Goal: Contribute content

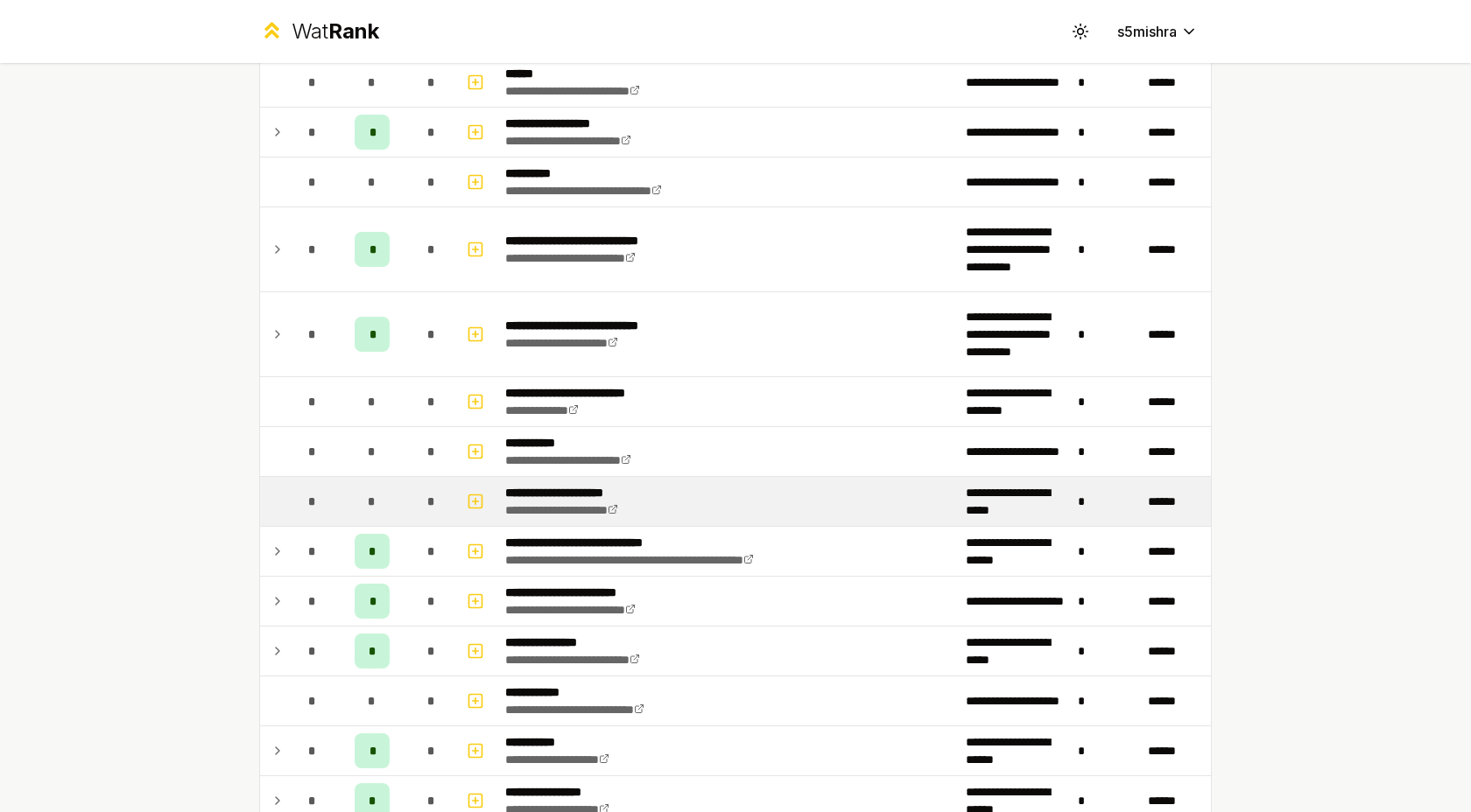
scroll to position [1386, 0]
click at [480, 504] on rect "button" at bounding box center [475, 501] width 13 height 13
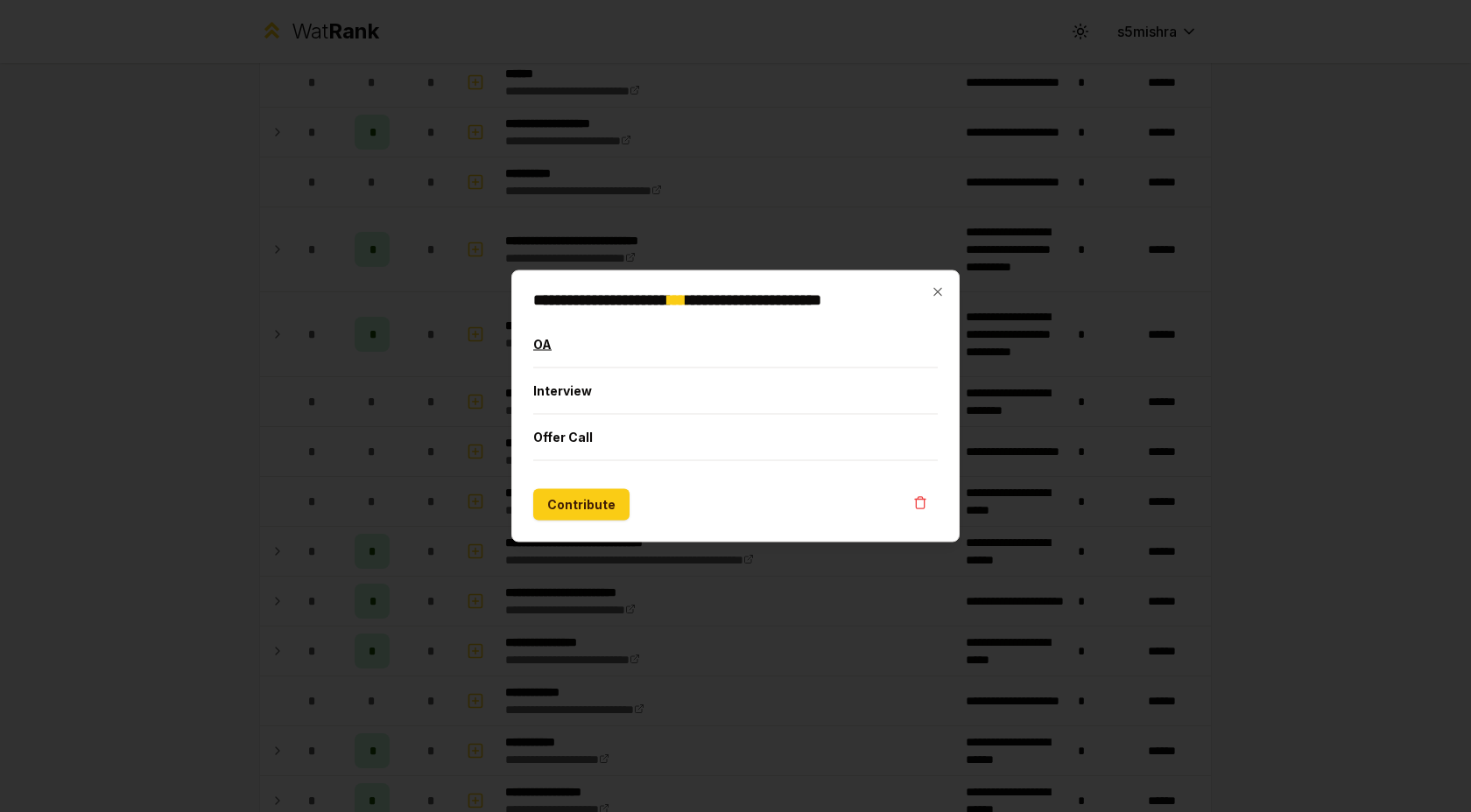
click at [653, 351] on button "OA" at bounding box center [736, 344] width 404 height 46
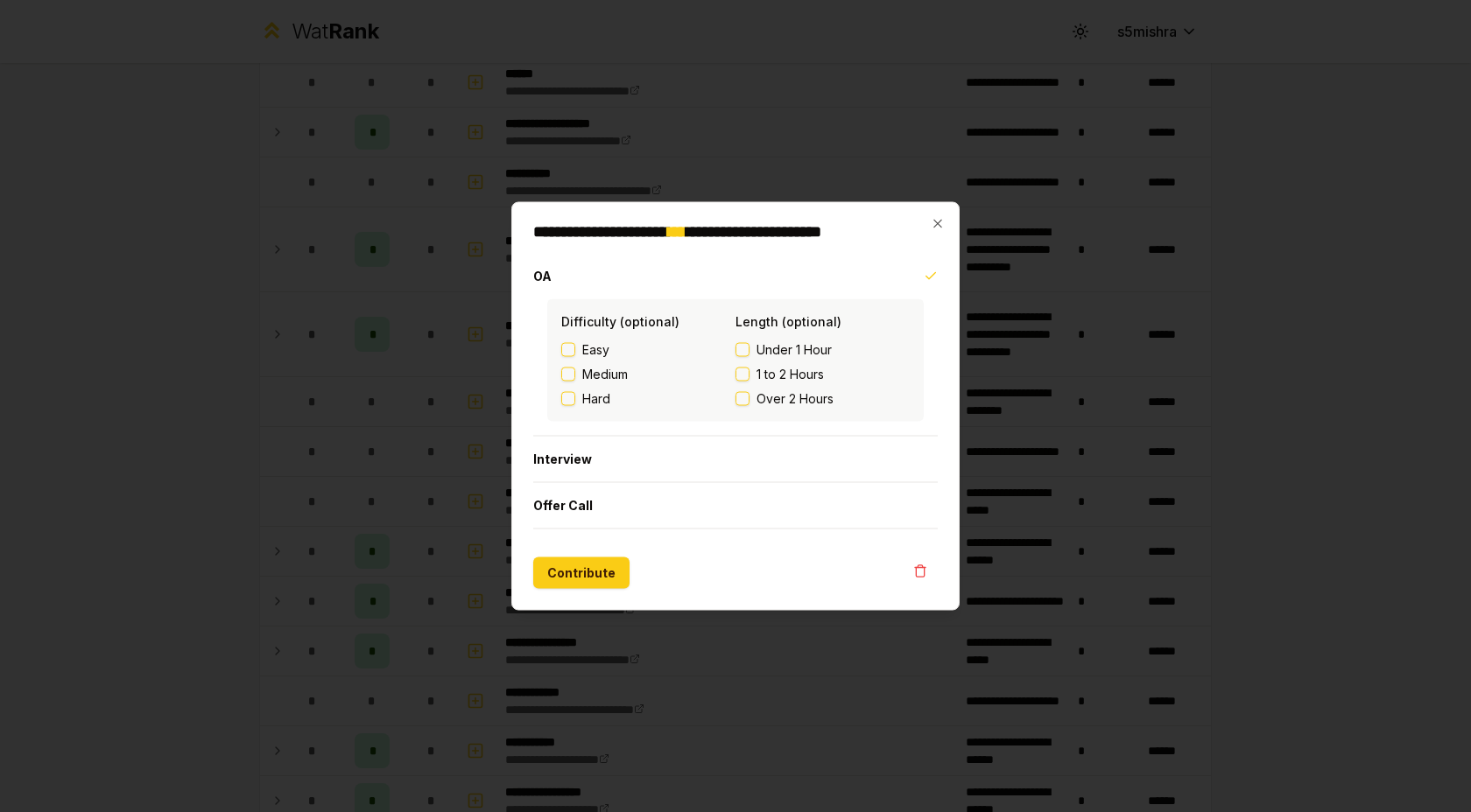
click at [776, 398] on span "Over 2 Hours" at bounding box center [794, 398] width 77 height 17
click at [750, 398] on button "Over 2 Hours" at bounding box center [742, 398] width 14 height 14
click at [608, 580] on button "Contribute" at bounding box center [581, 573] width 96 height 31
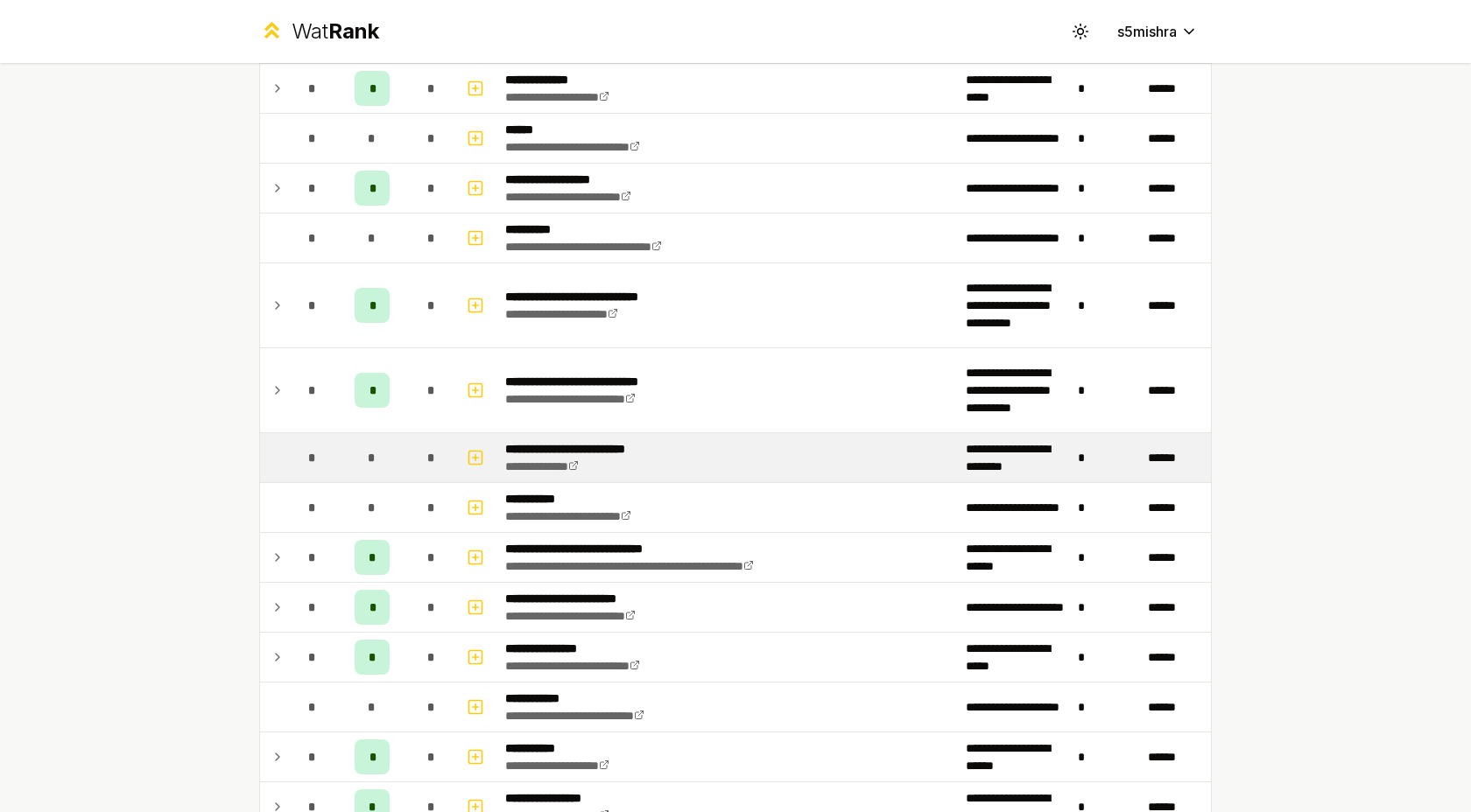
scroll to position [1382, 0]
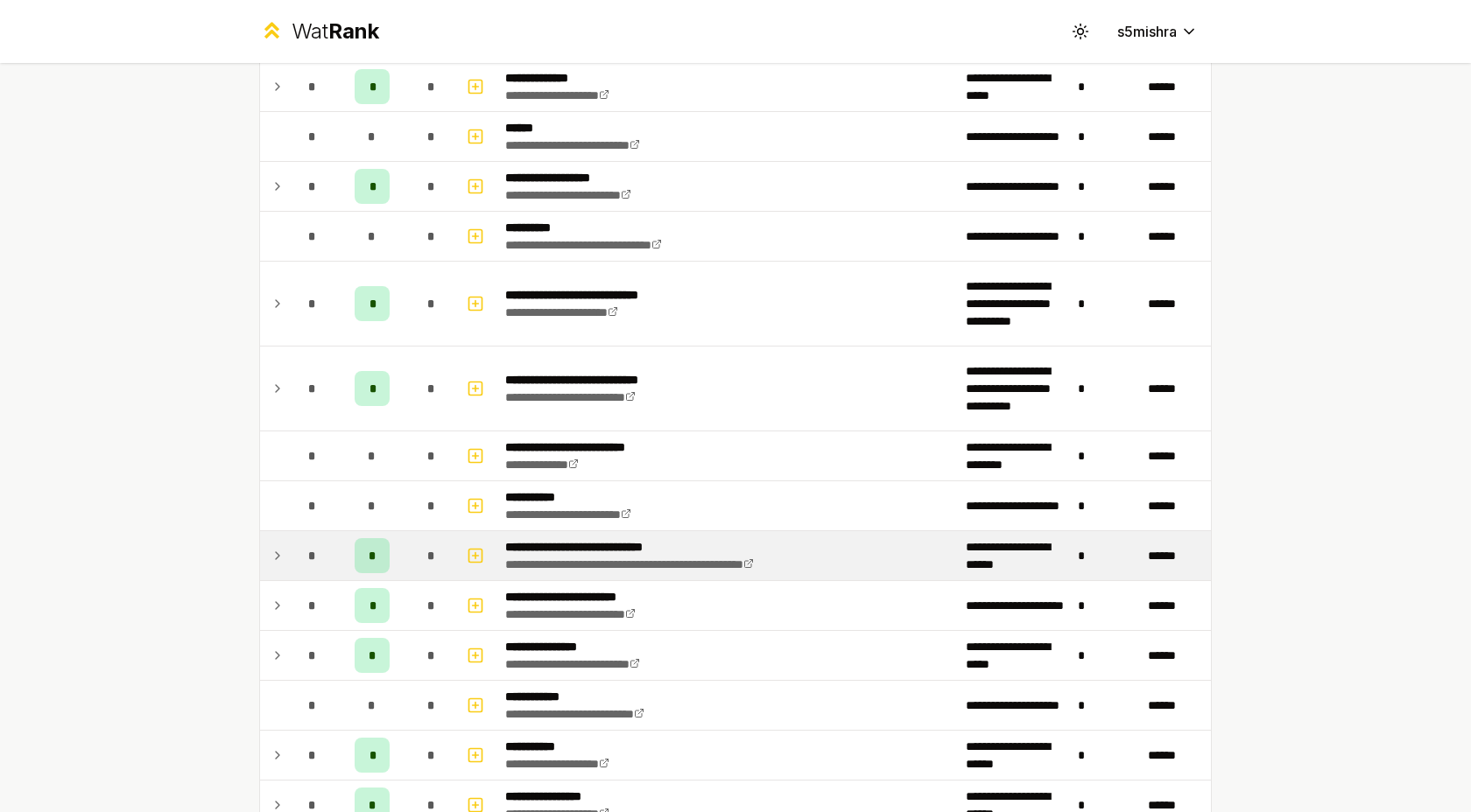
click at [268, 561] on td at bounding box center [274, 556] width 28 height 49
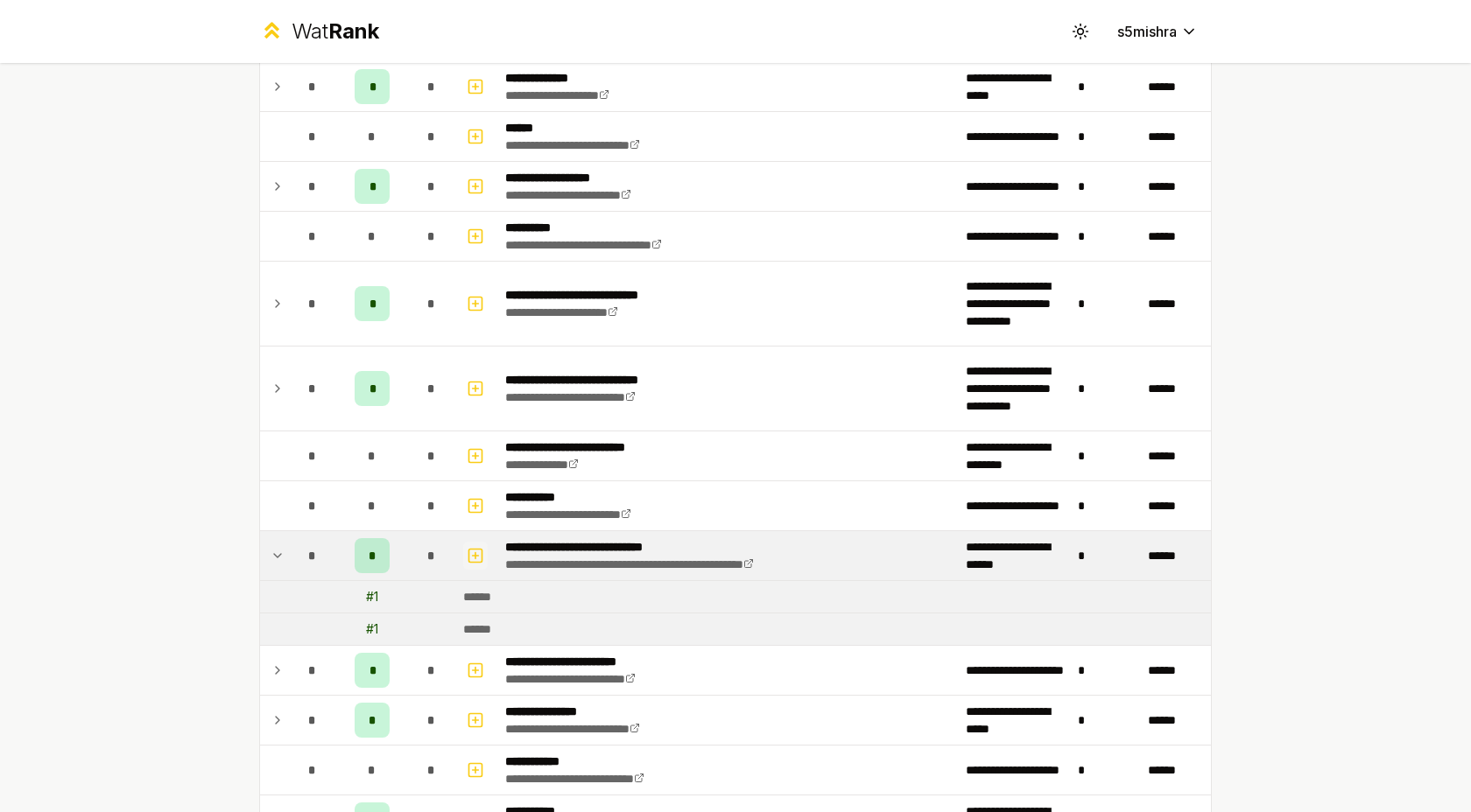
click at [475, 556] on icon "button" at bounding box center [475, 555] width 0 height 6
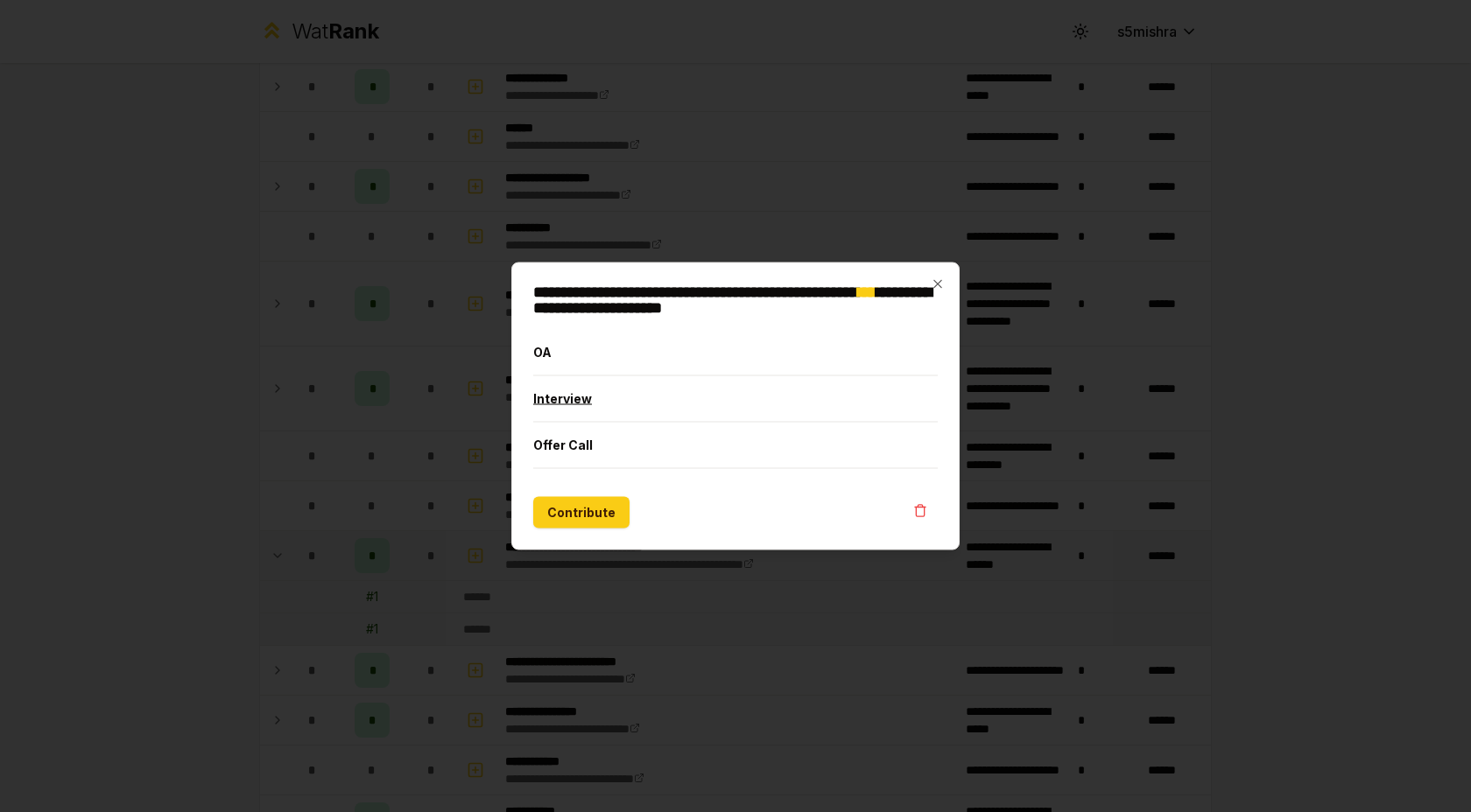
click at [684, 400] on button "Interview" at bounding box center [736, 399] width 404 height 46
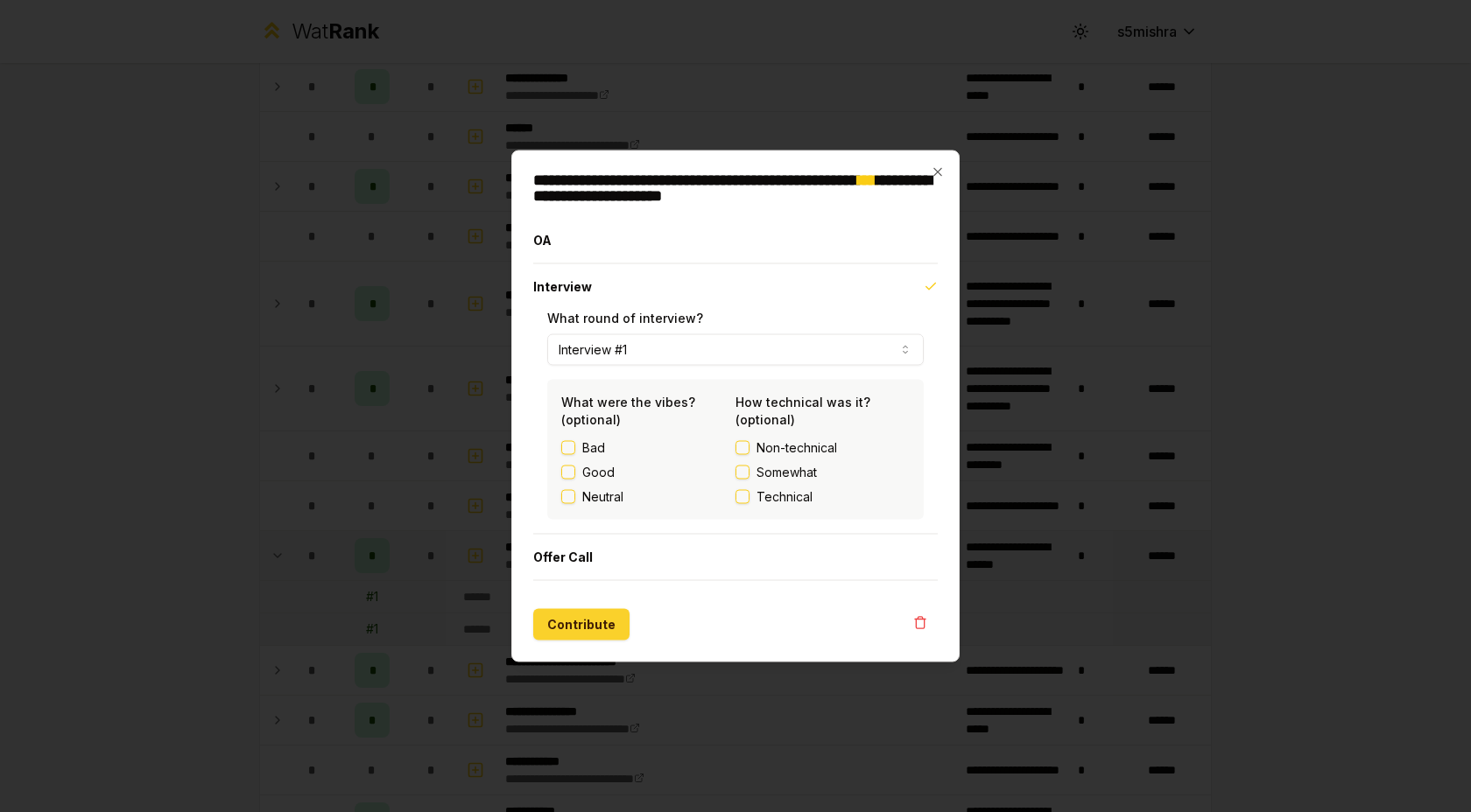
click at [607, 626] on button "Contribute" at bounding box center [581, 624] width 96 height 31
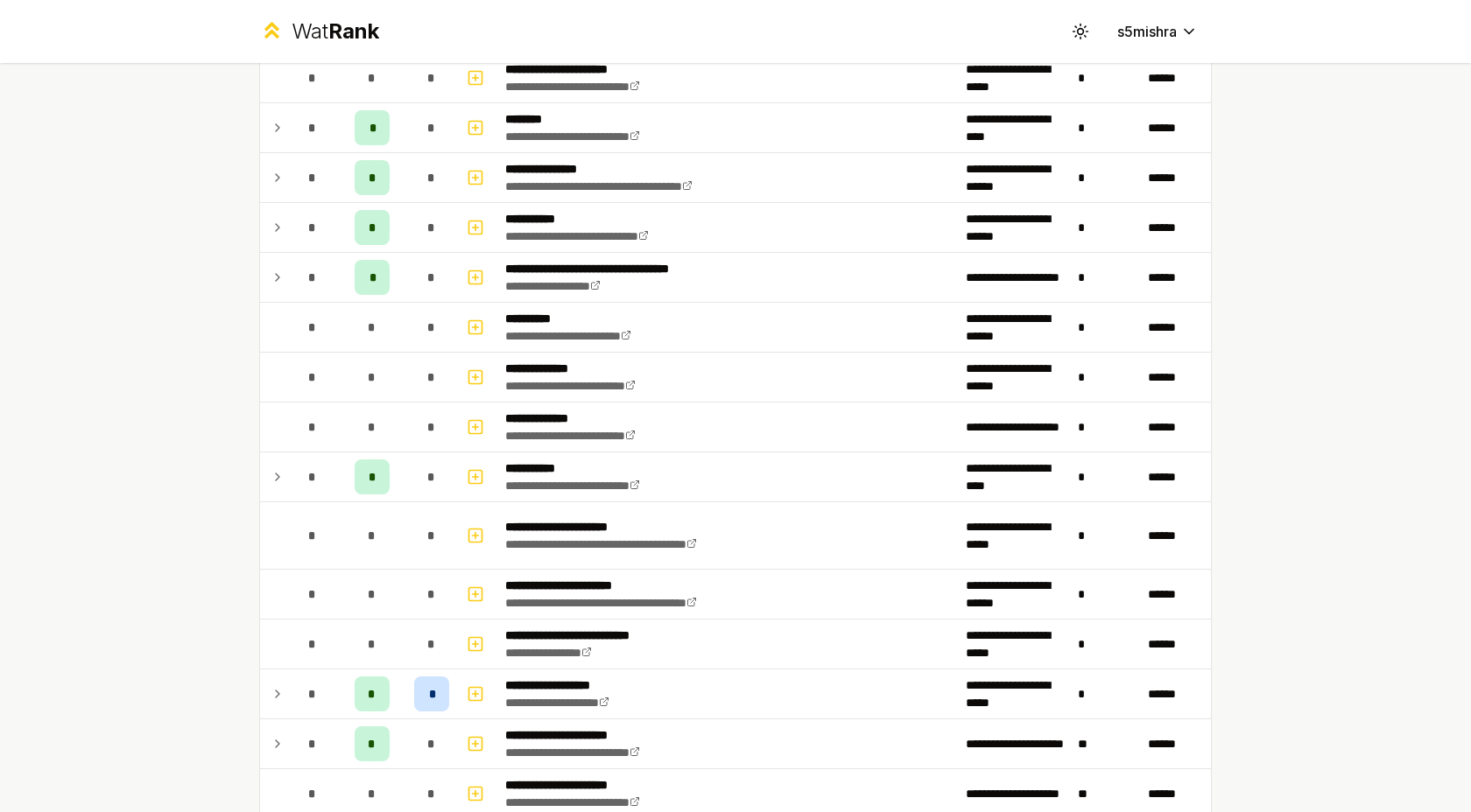
scroll to position [2643, 0]
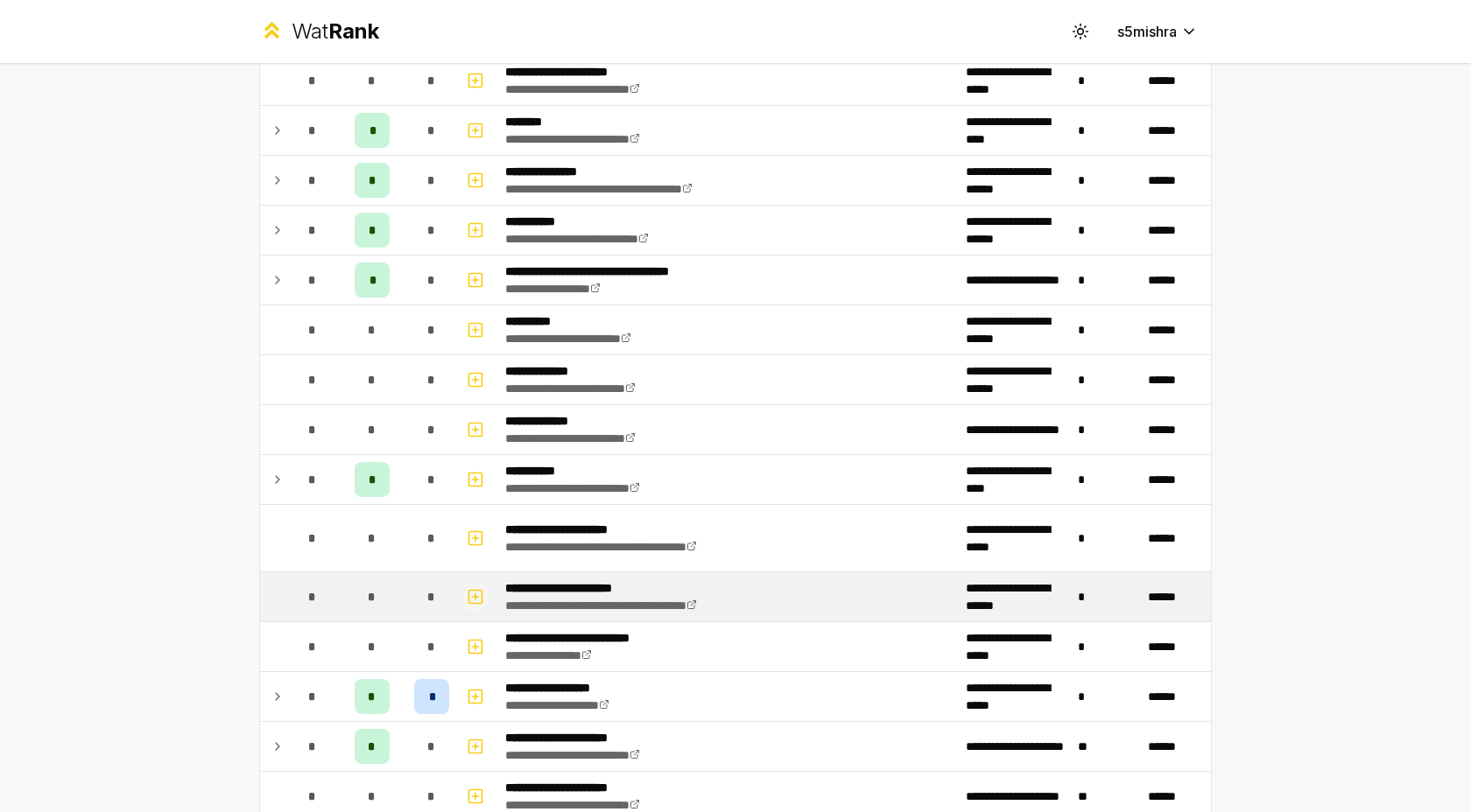
click at [475, 594] on icon "button" at bounding box center [475, 597] width 17 height 21
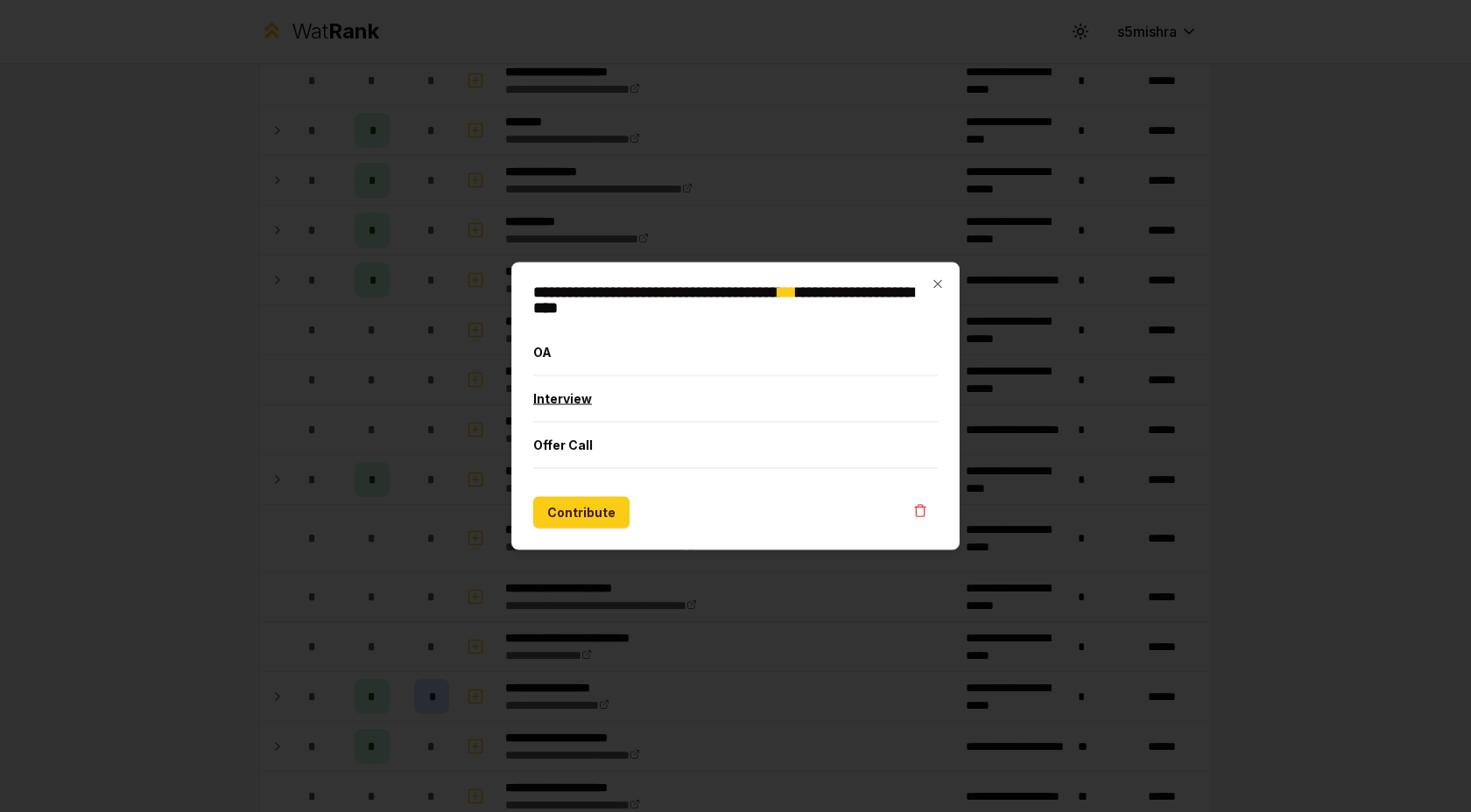
click at [615, 399] on button "Interview" at bounding box center [736, 399] width 404 height 46
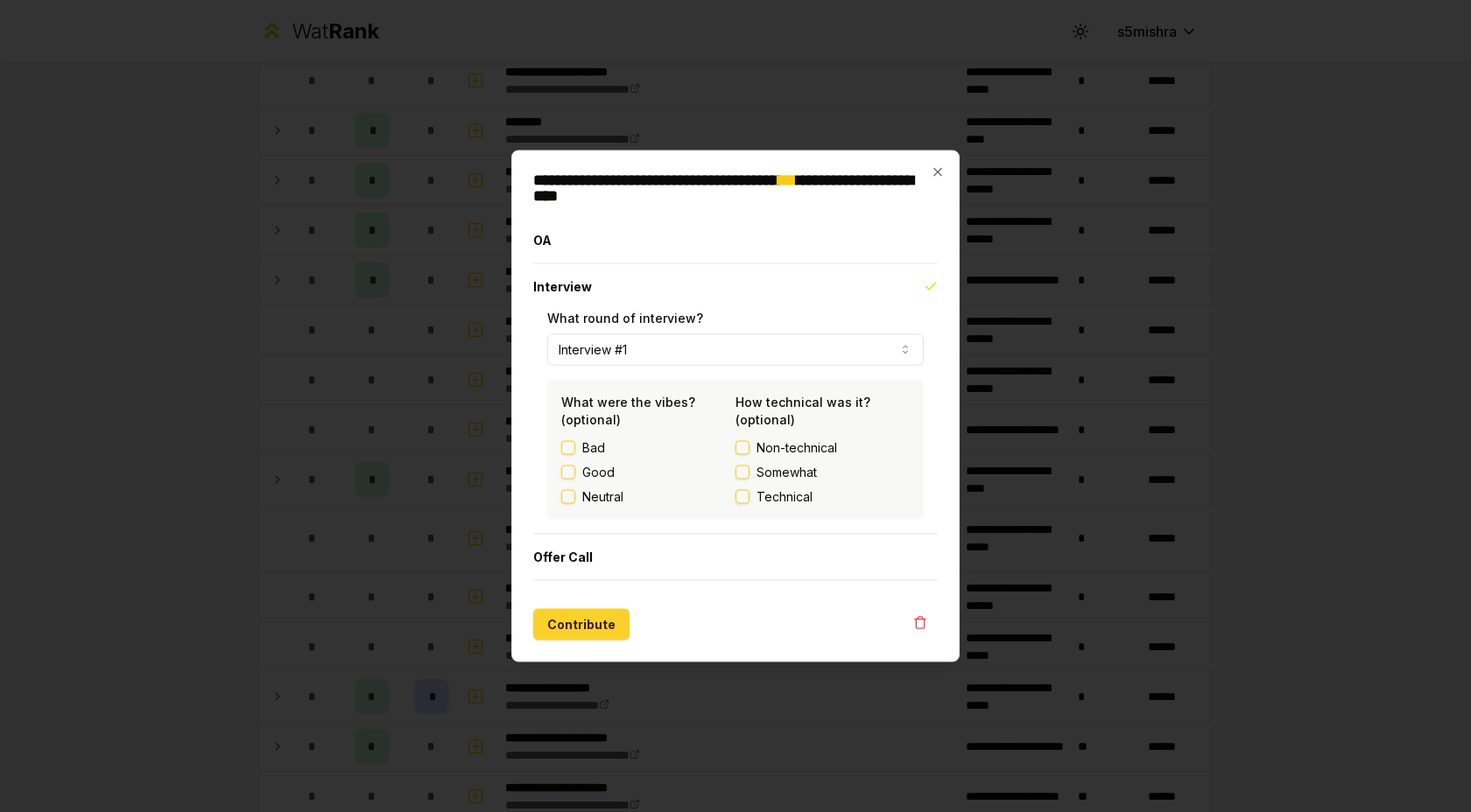
click at [581, 632] on button "Contribute" at bounding box center [581, 624] width 96 height 31
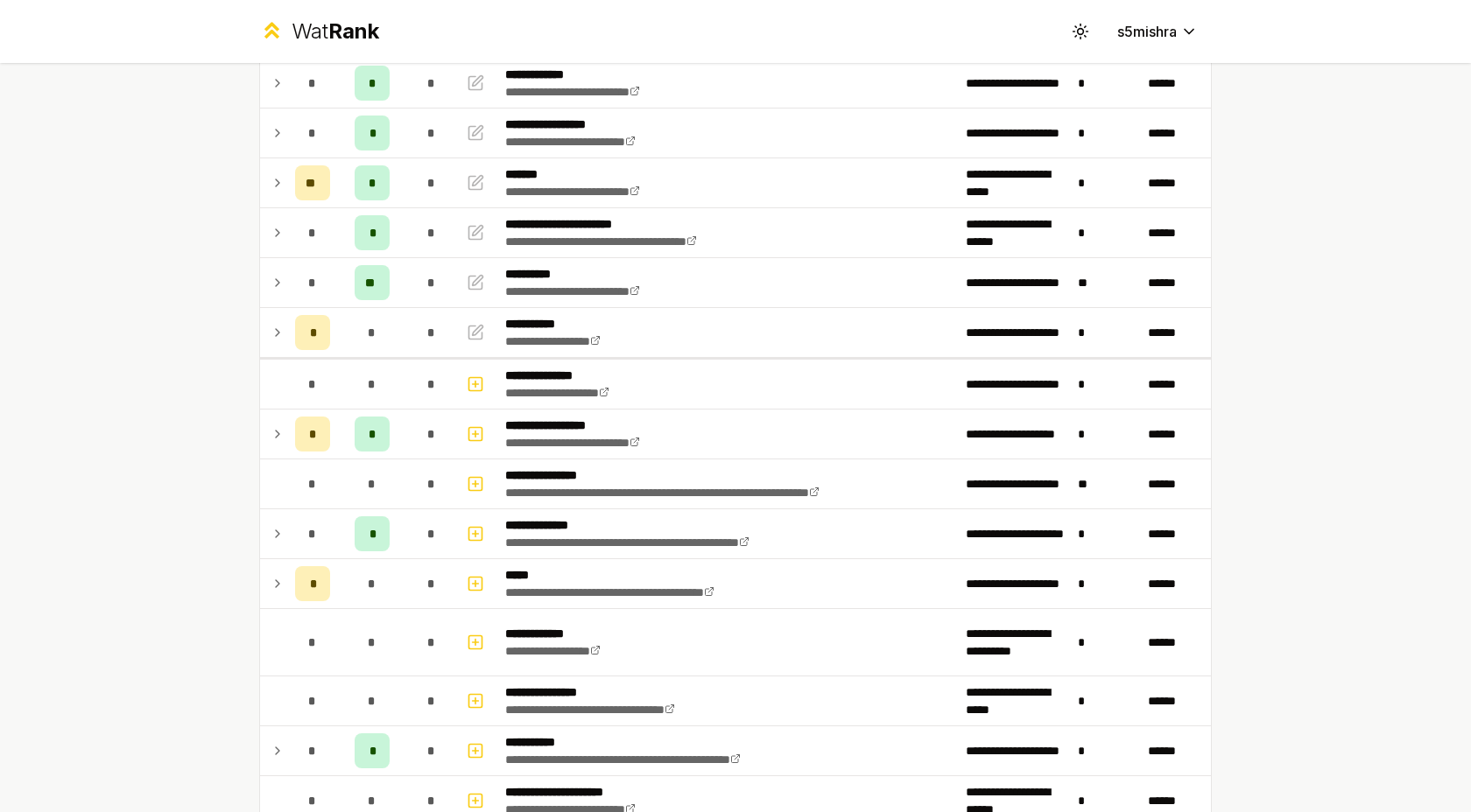
scroll to position [0, 0]
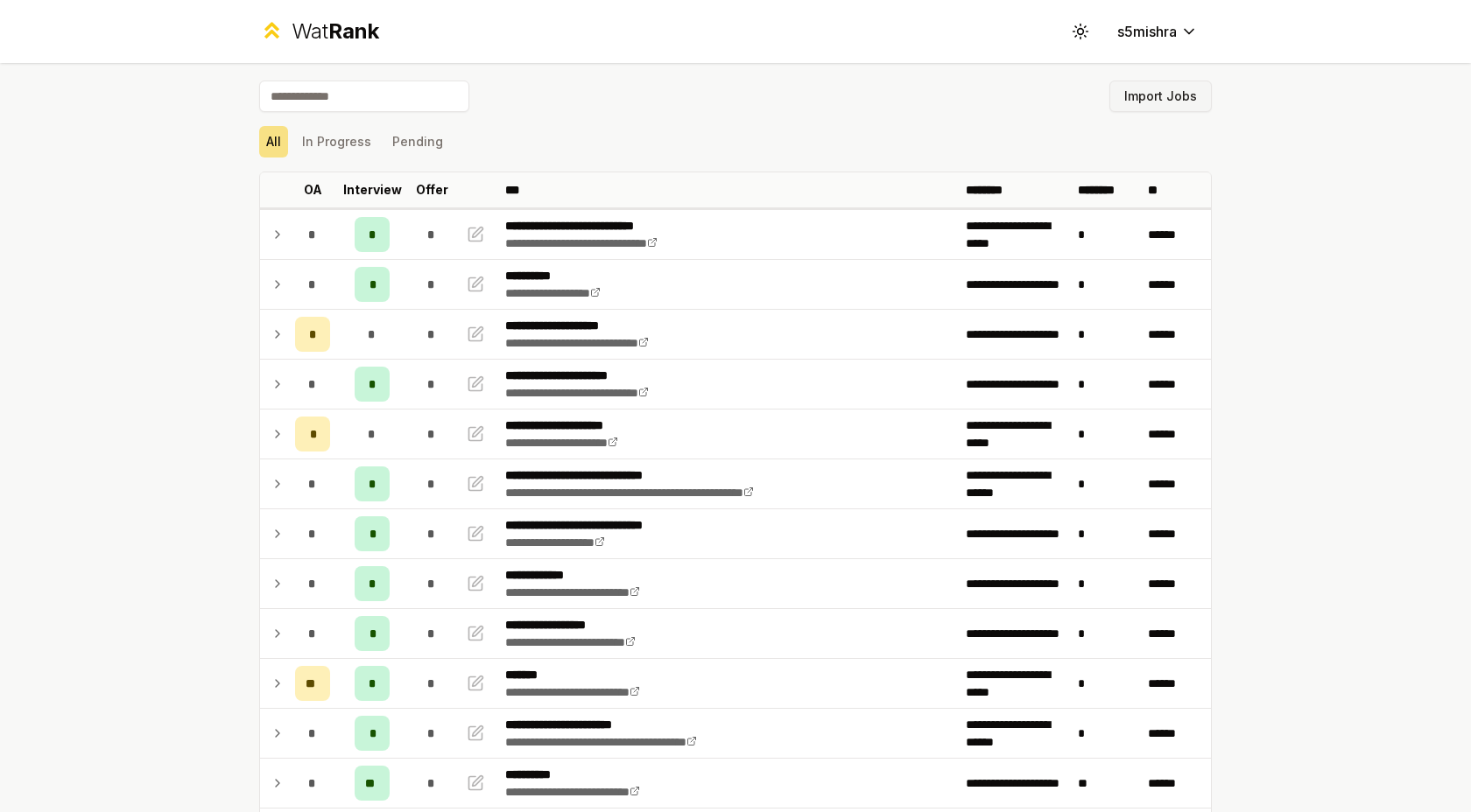
click at [1157, 101] on button "Import Jobs" at bounding box center [1161, 96] width 102 height 31
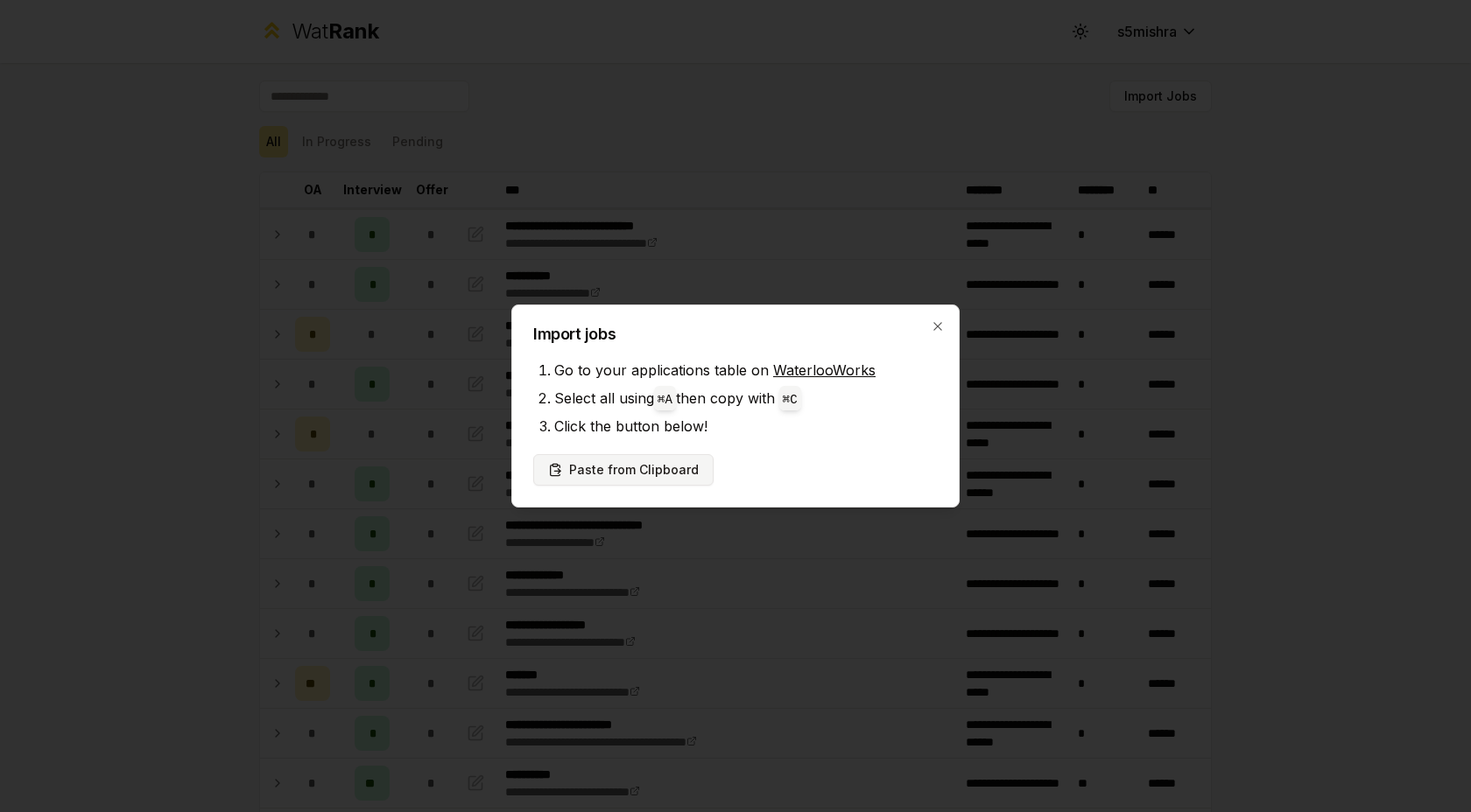
click at [674, 471] on button "Paste from Clipboard" at bounding box center [624, 470] width 180 height 31
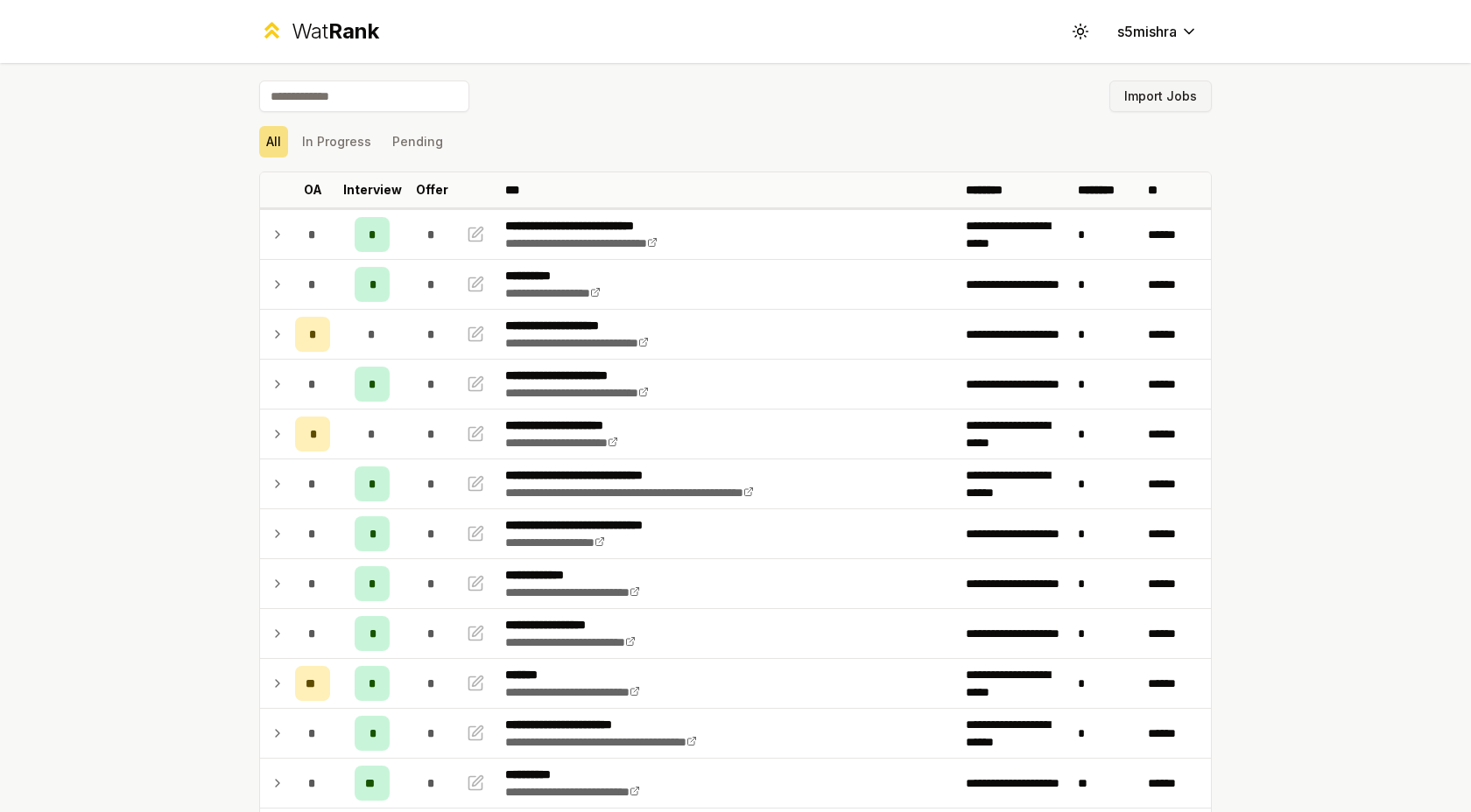
click at [1180, 94] on button "Import Jobs" at bounding box center [1161, 96] width 102 height 31
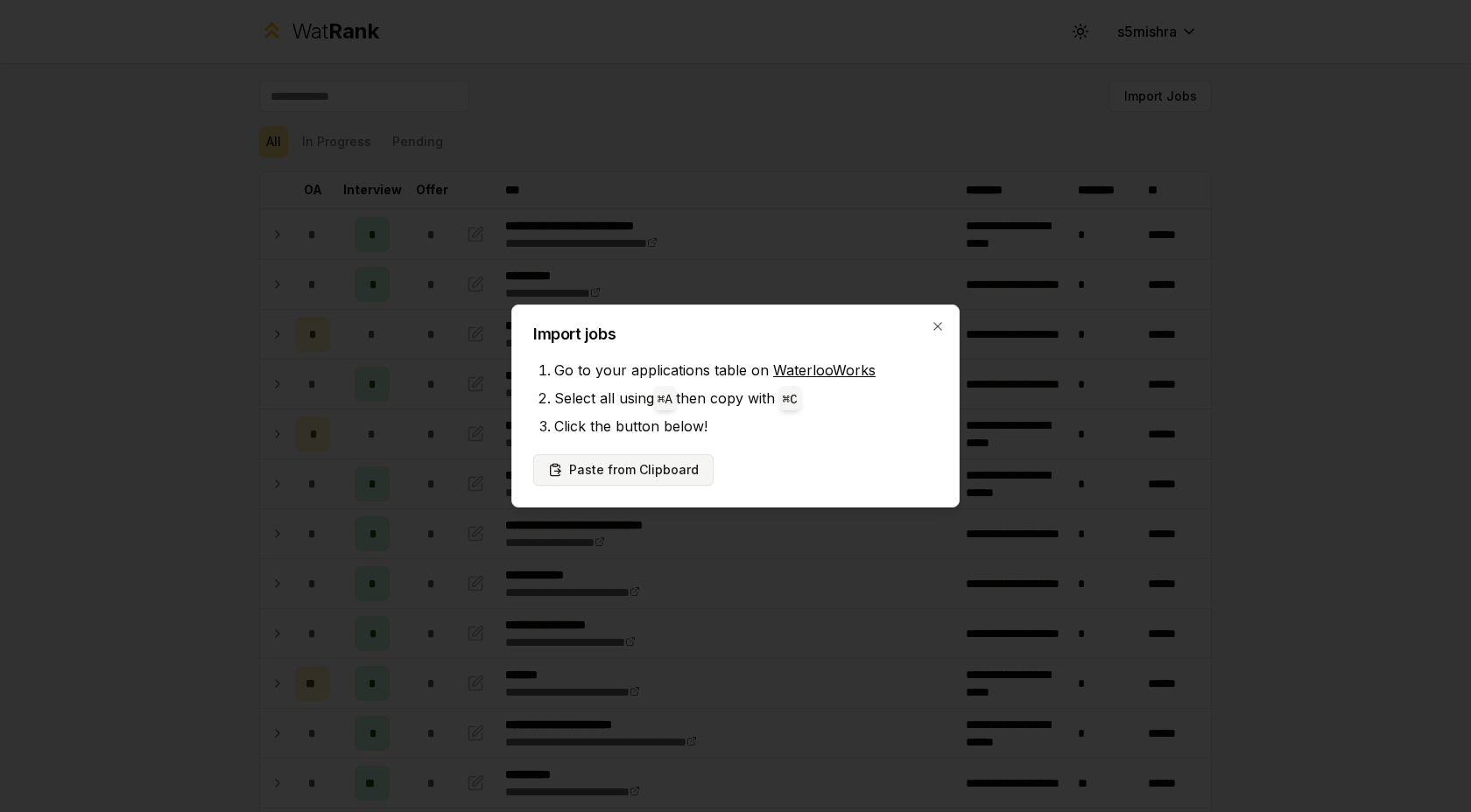
click at [600, 472] on button "Paste from Clipboard" at bounding box center [624, 470] width 180 height 31
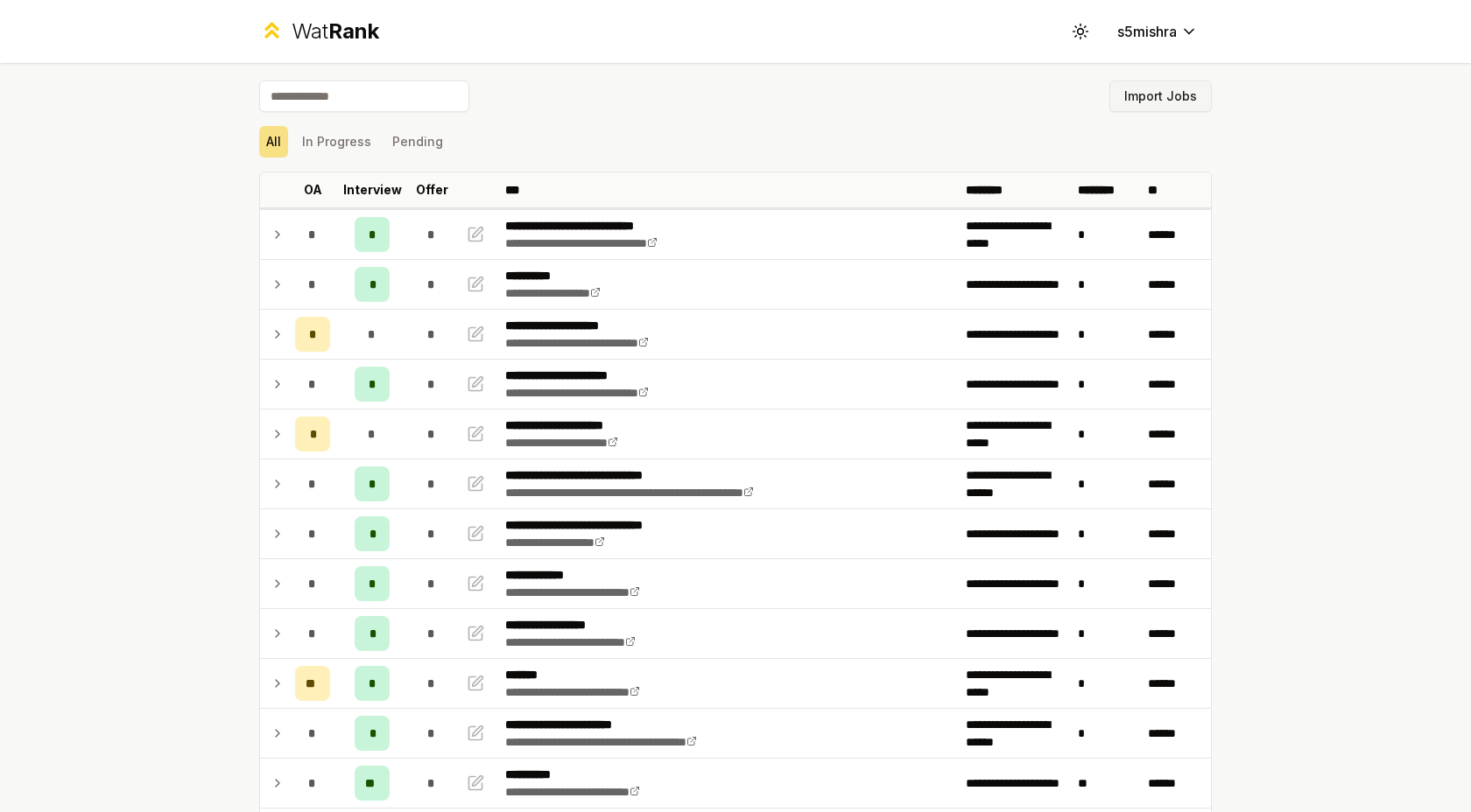
click at [1170, 89] on button "Import Jobs" at bounding box center [1161, 96] width 102 height 31
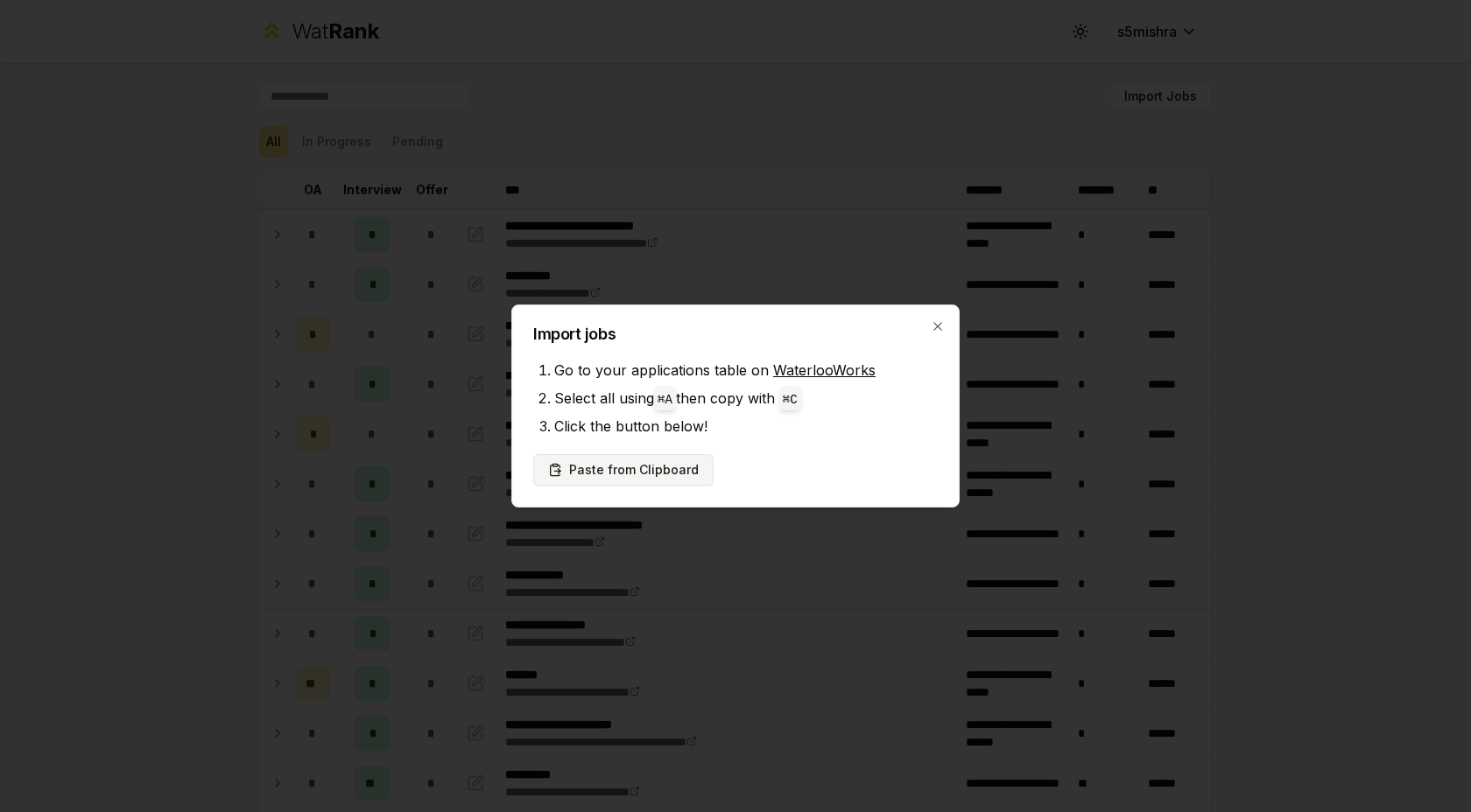
click at [632, 474] on button "Paste from Clipboard" at bounding box center [624, 470] width 180 height 31
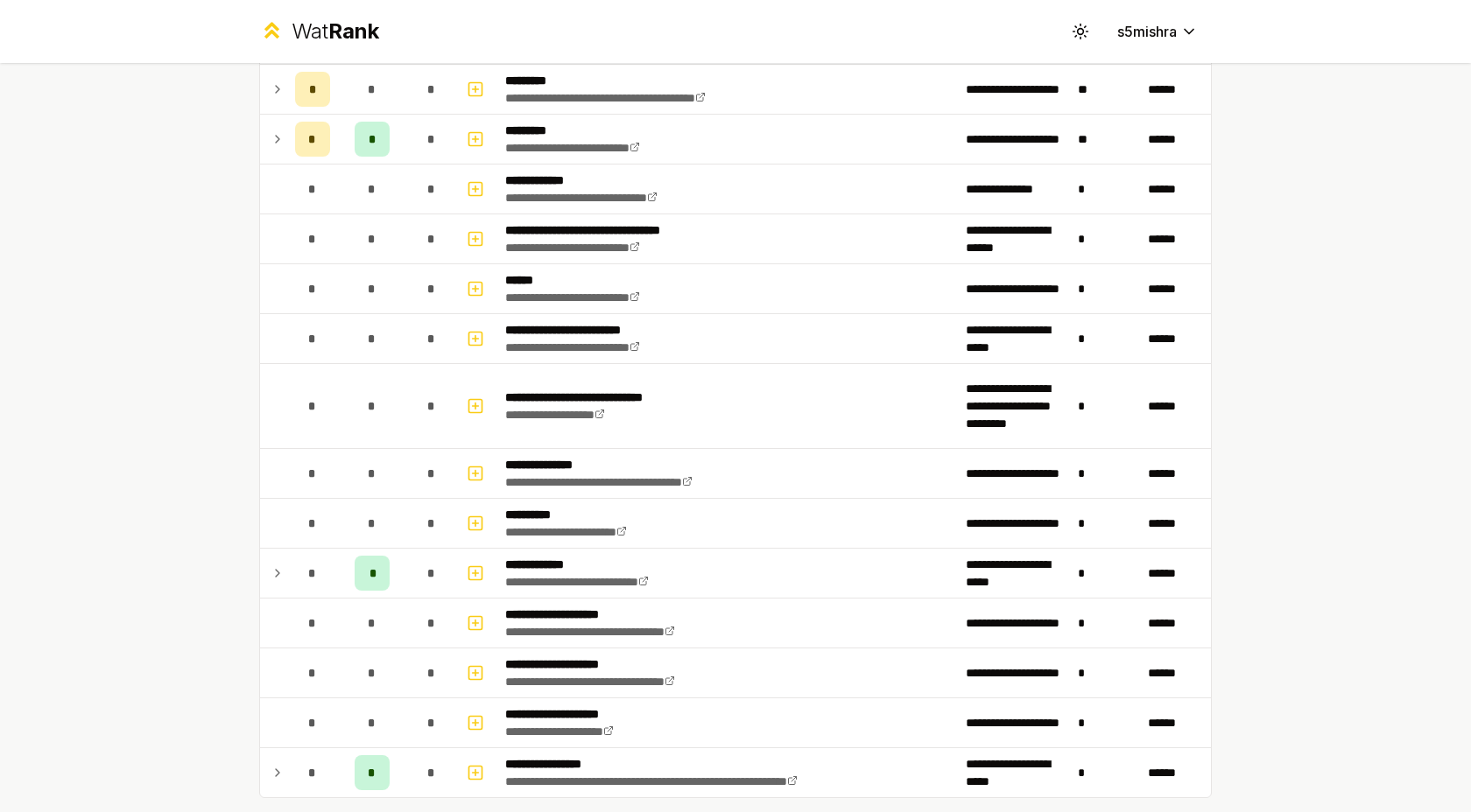
scroll to position [3450, 0]
click at [1325, 225] on div "**********" at bounding box center [736, 406] width 1471 height 812
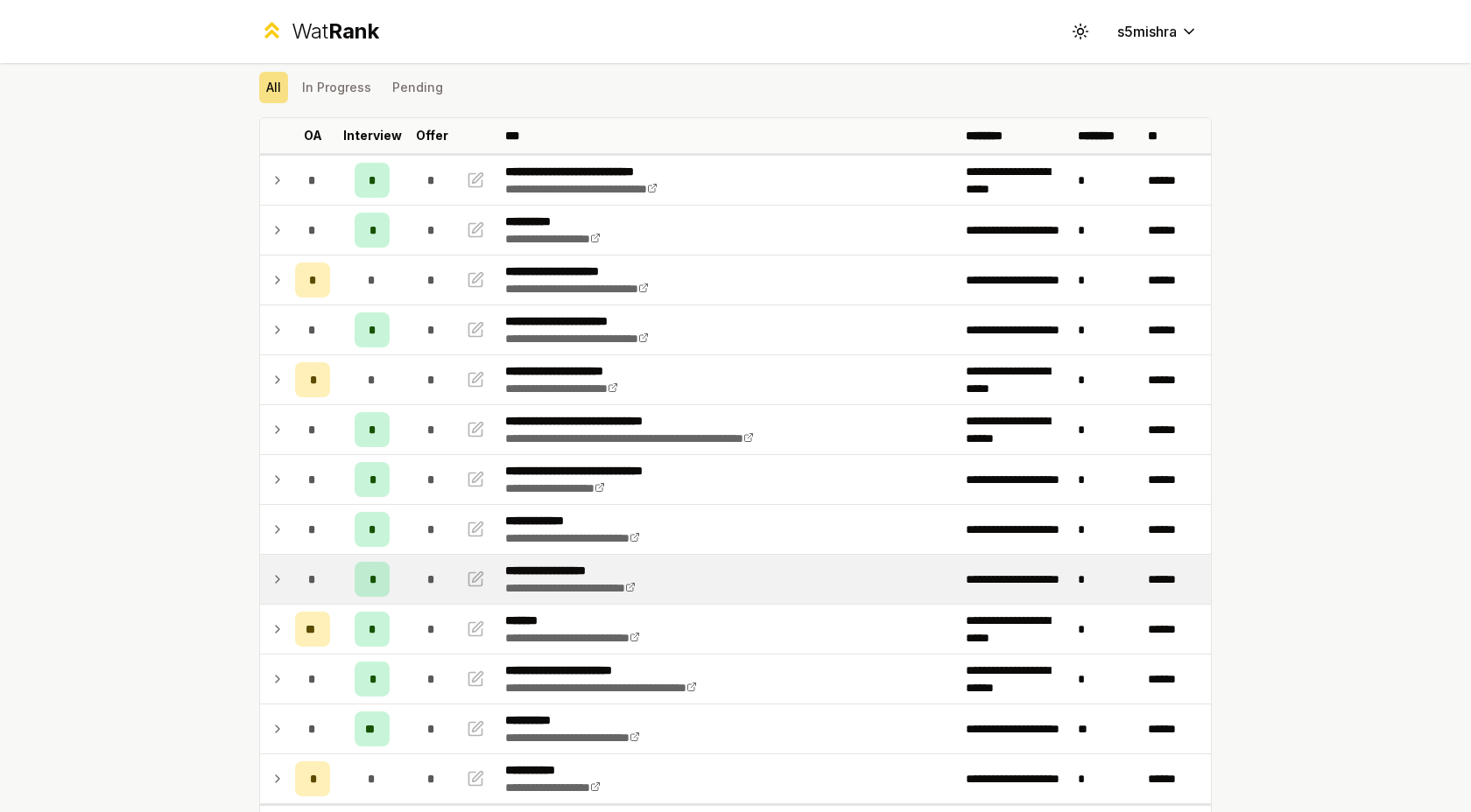
scroll to position [44, 0]
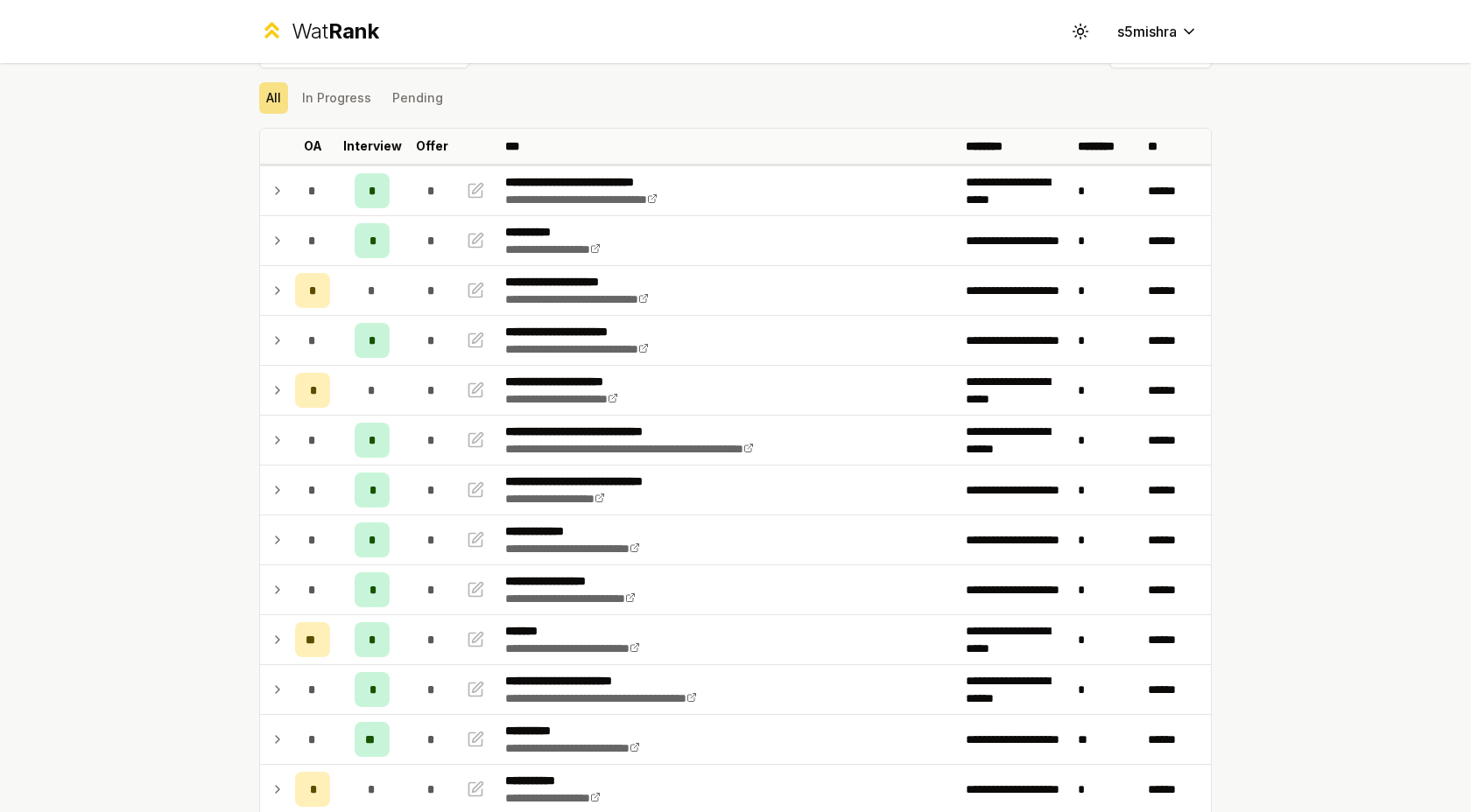
click at [1411, 393] on div "**********" at bounding box center [736, 406] width 1471 height 812
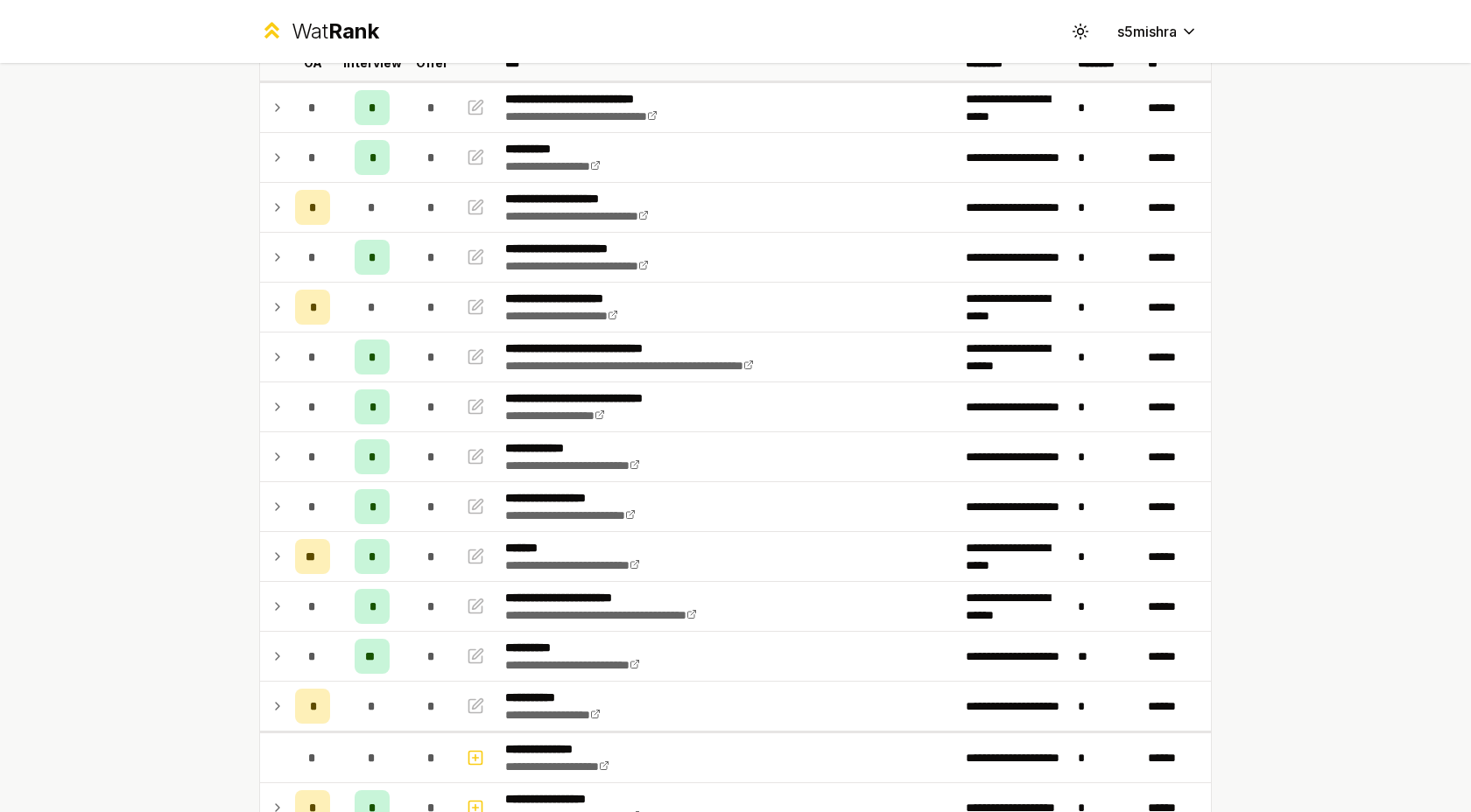
scroll to position [104, 0]
